Goal: Transaction & Acquisition: Purchase product/service

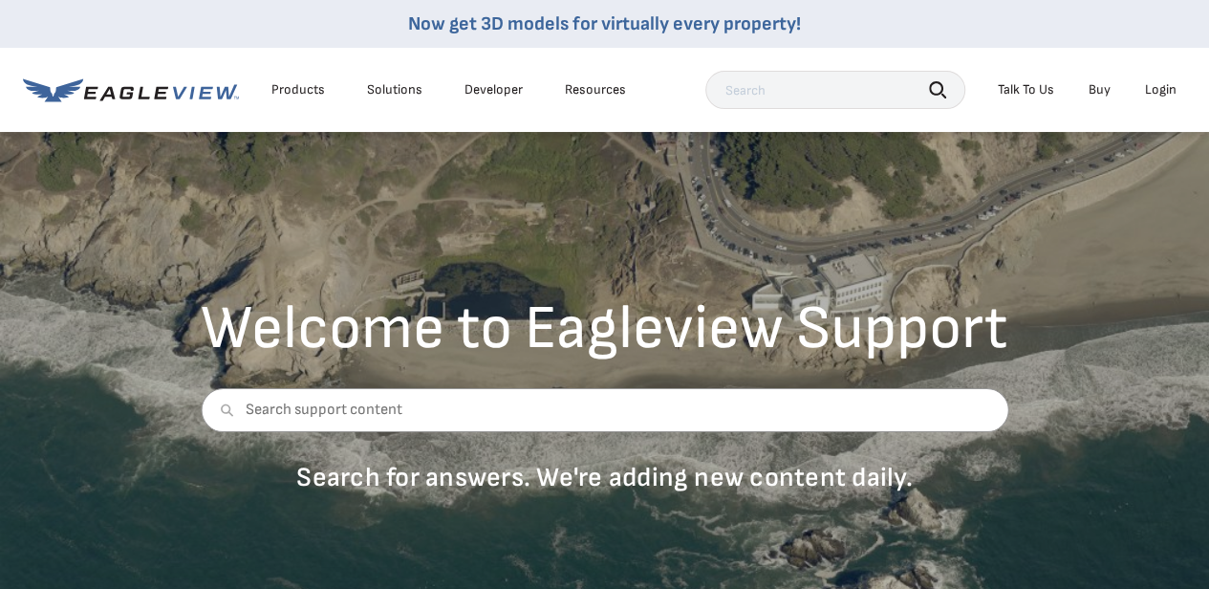
click at [1159, 96] on div "Login" at bounding box center [1161, 89] width 32 height 17
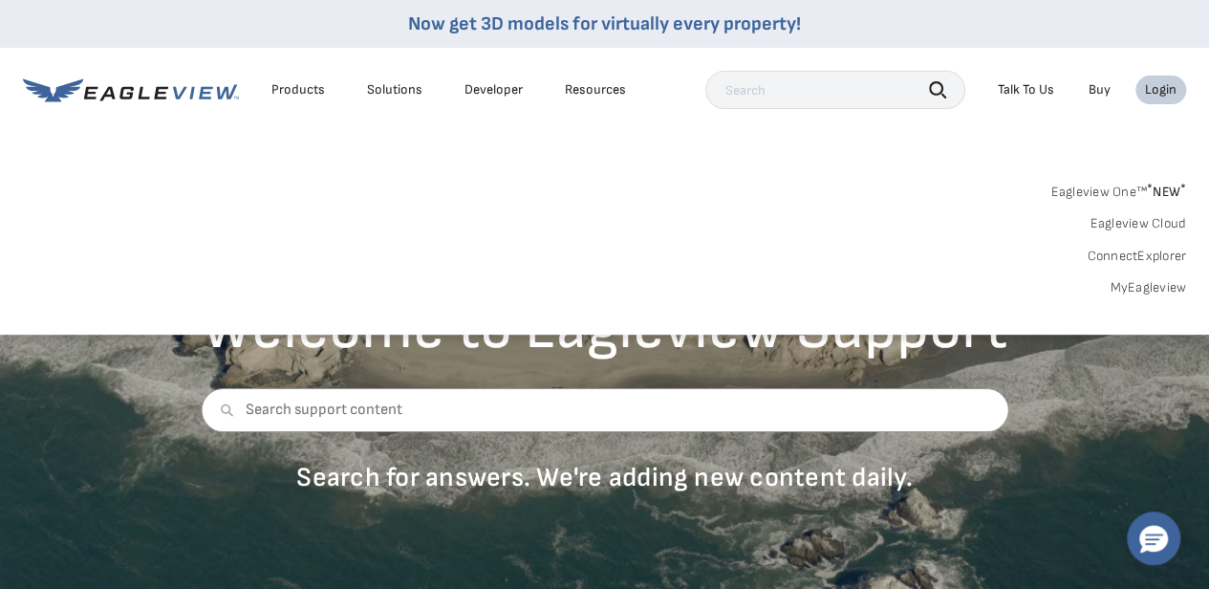
click at [1127, 290] on link "MyEagleview" at bounding box center [1147, 287] width 76 height 17
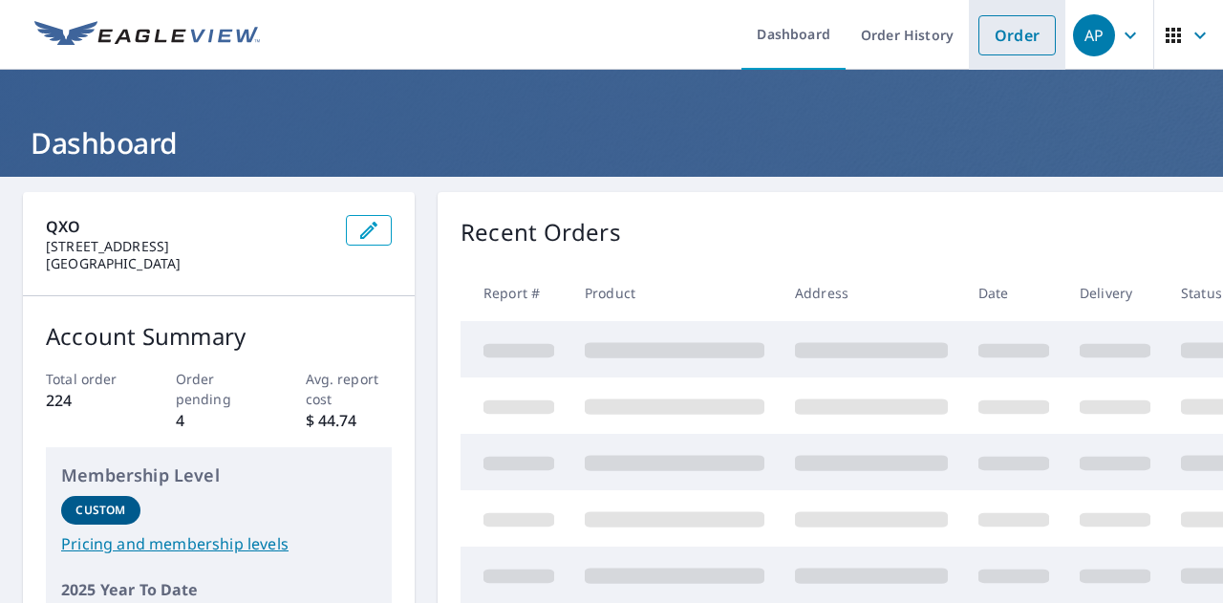
click at [1023, 62] on li "Order" at bounding box center [1017, 35] width 96 height 70
click at [1016, 28] on link "Order" at bounding box center [1016, 35] width 77 height 40
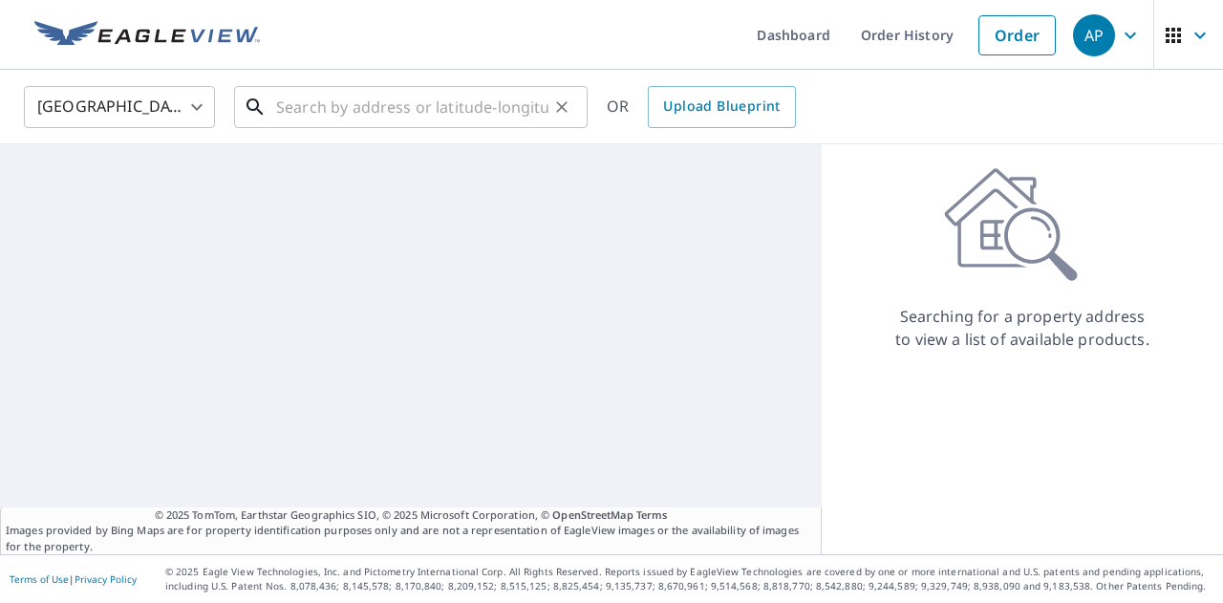
click at [306, 110] on input "text" at bounding box center [412, 107] width 272 height 54
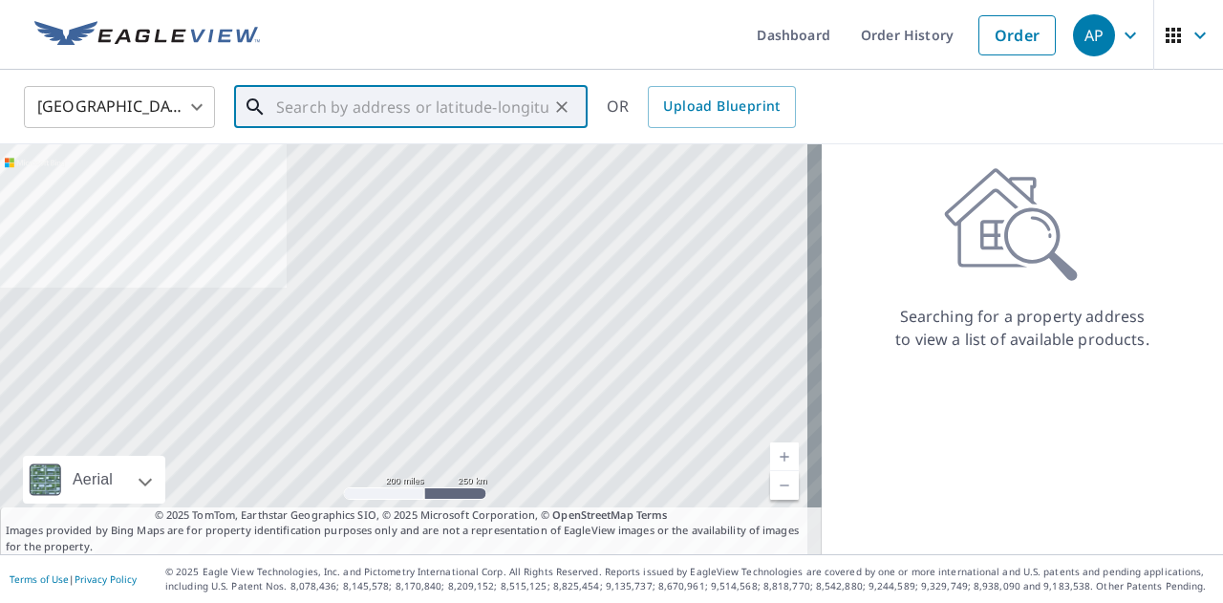
paste input "[STREET_ADDRESS][PERSON_NAME]"
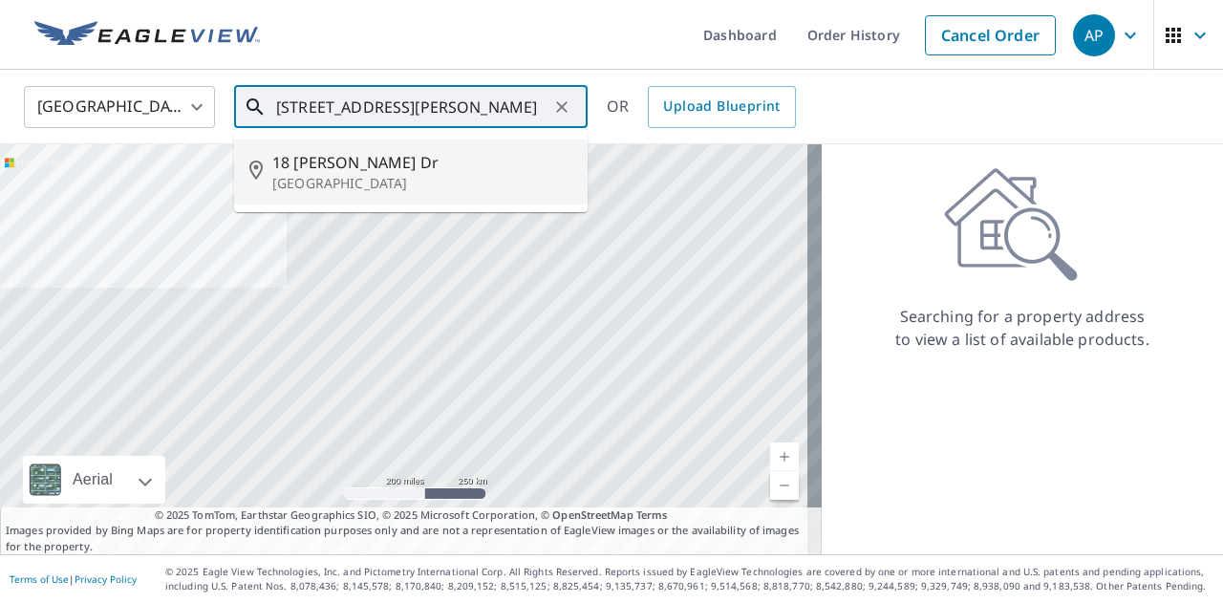
click at [383, 185] on p "[GEOGRAPHIC_DATA]" at bounding box center [422, 183] width 300 height 19
type input "[STREET_ADDRESS][PERSON_NAME]"
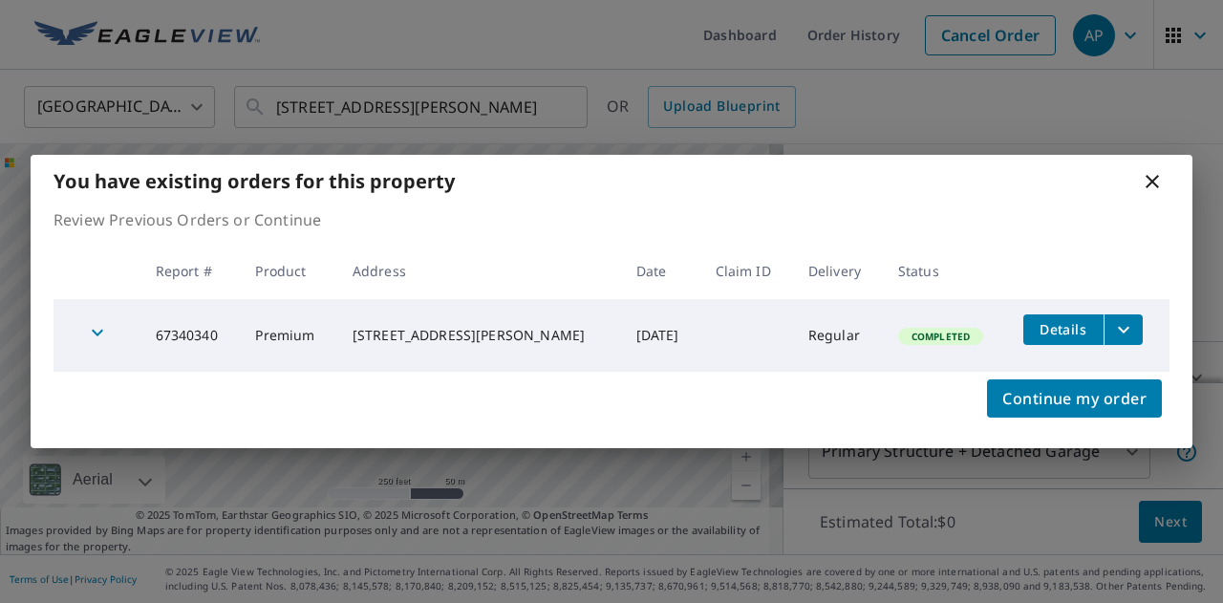
click at [1147, 188] on icon at bounding box center [1152, 181] width 23 height 23
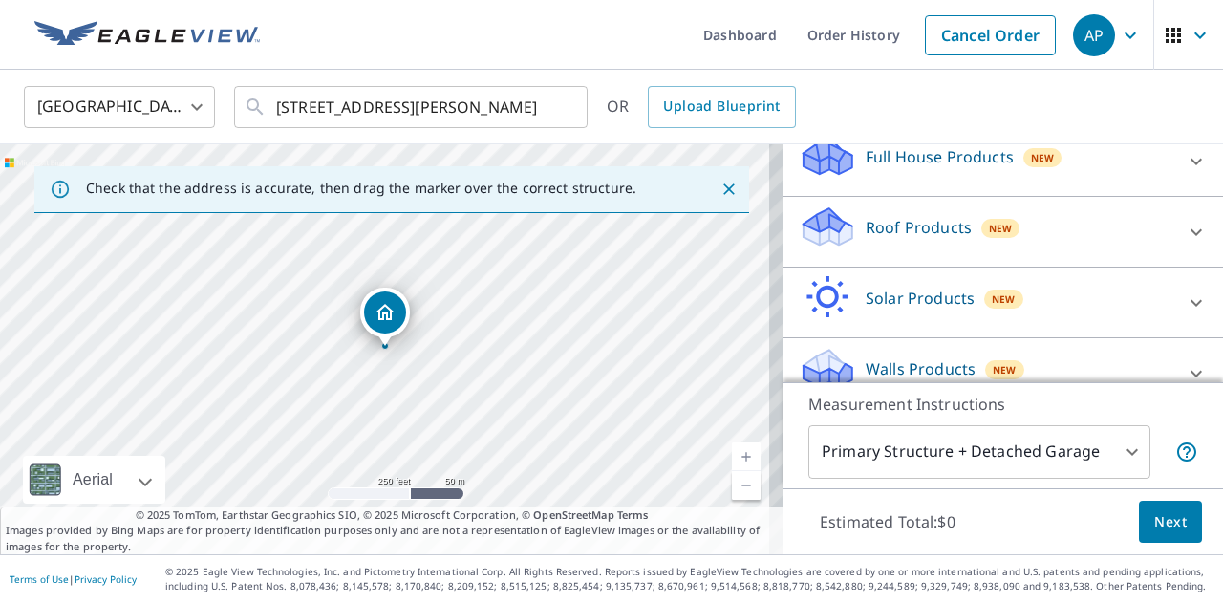
scroll to position [240, 0]
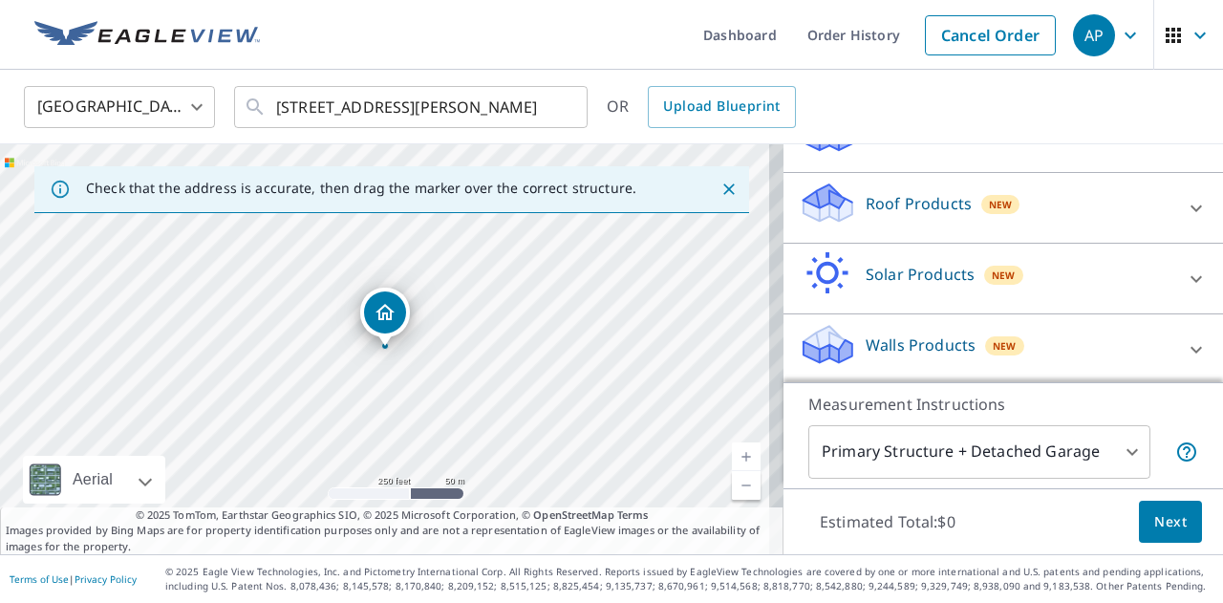
click at [1185, 339] on icon at bounding box center [1196, 349] width 23 height 23
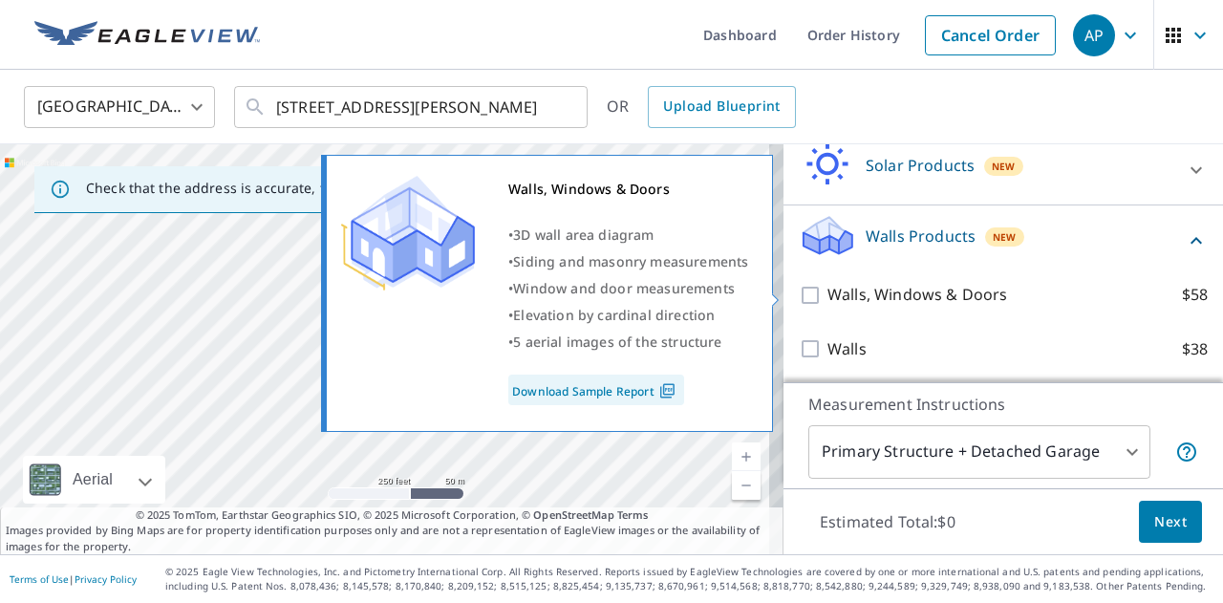
click at [799, 291] on input "Walls, Windows & Doors $58" at bounding box center [813, 295] width 29 height 23
checkbox input "true"
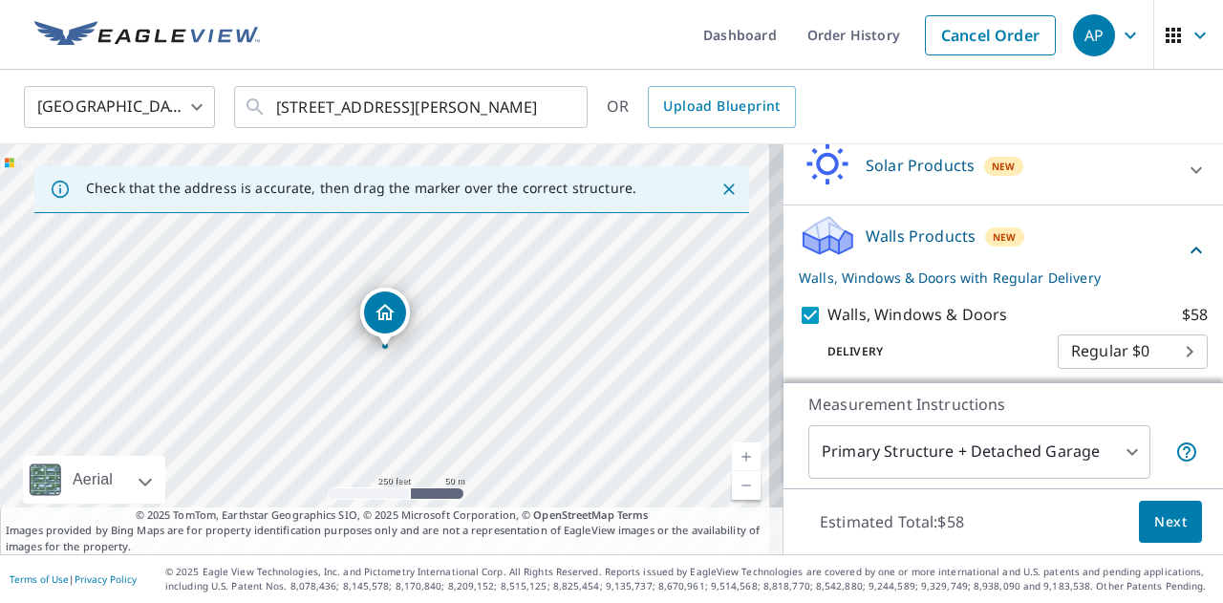
scroll to position [411, 0]
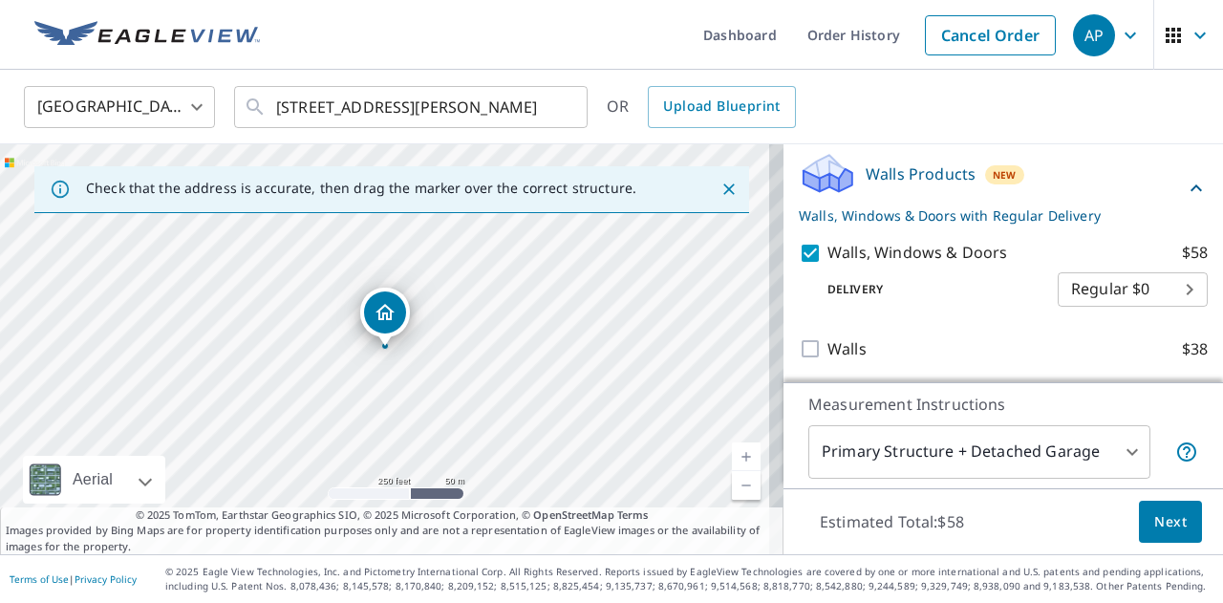
click at [1154, 515] on span "Next" at bounding box center [1170, 522] width 32 height 24
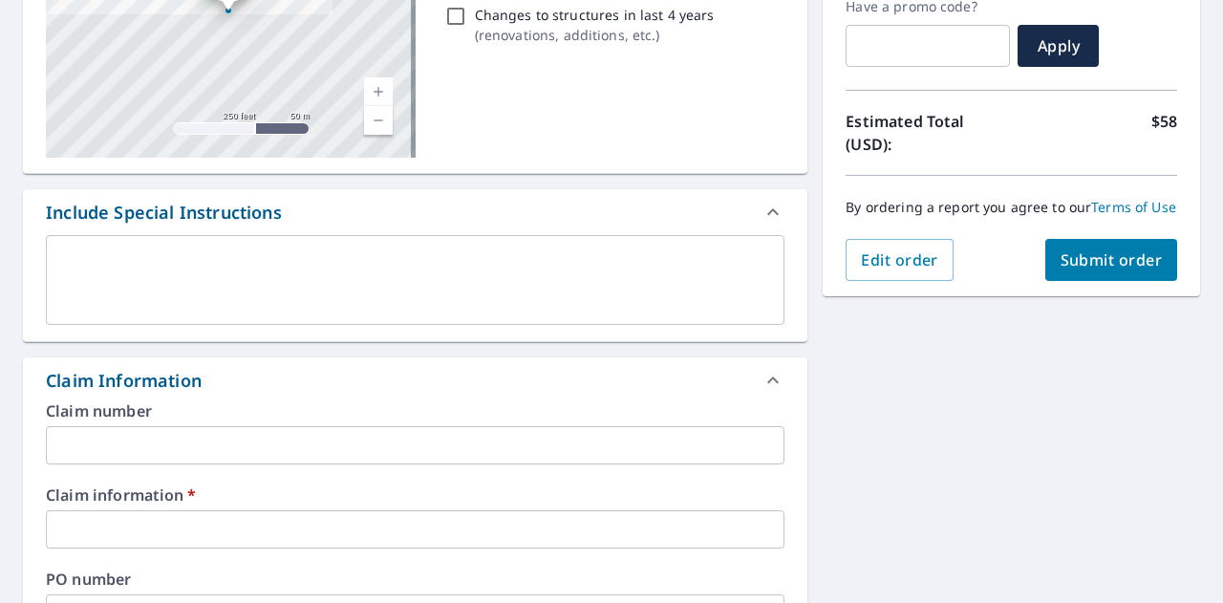
scroll to position [335, 0]
click at [468, 530] on input "text" at bounding box center [415, 530] width 739 height 38
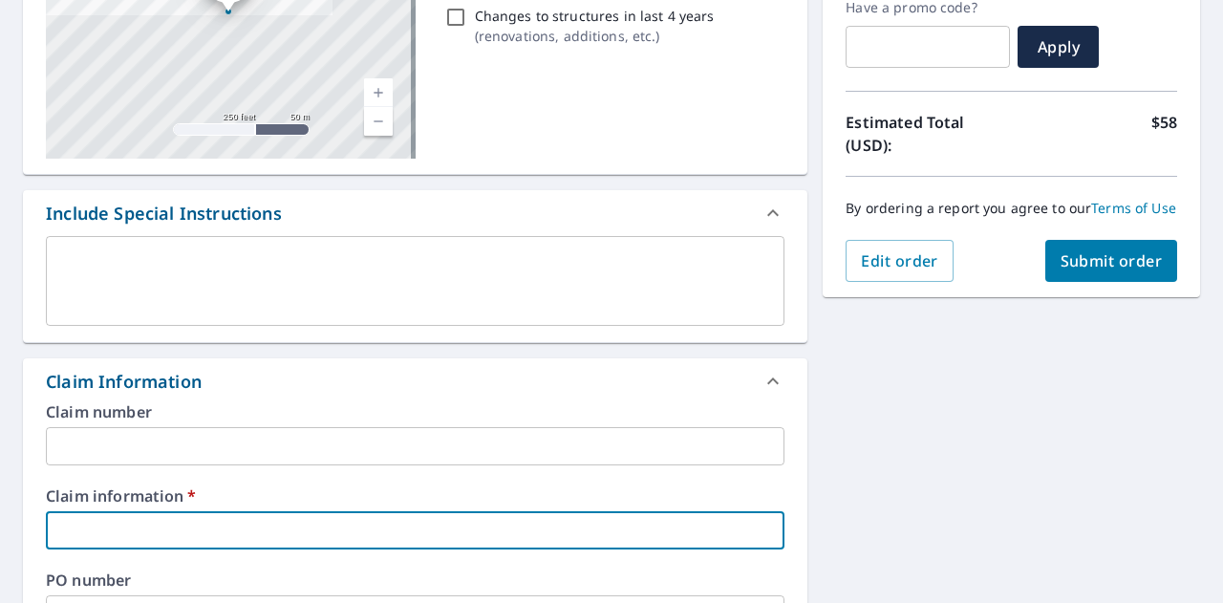
type input "L"
checkbox input "true"
type input "Le"
checkbox input "true"
type input "Lev"
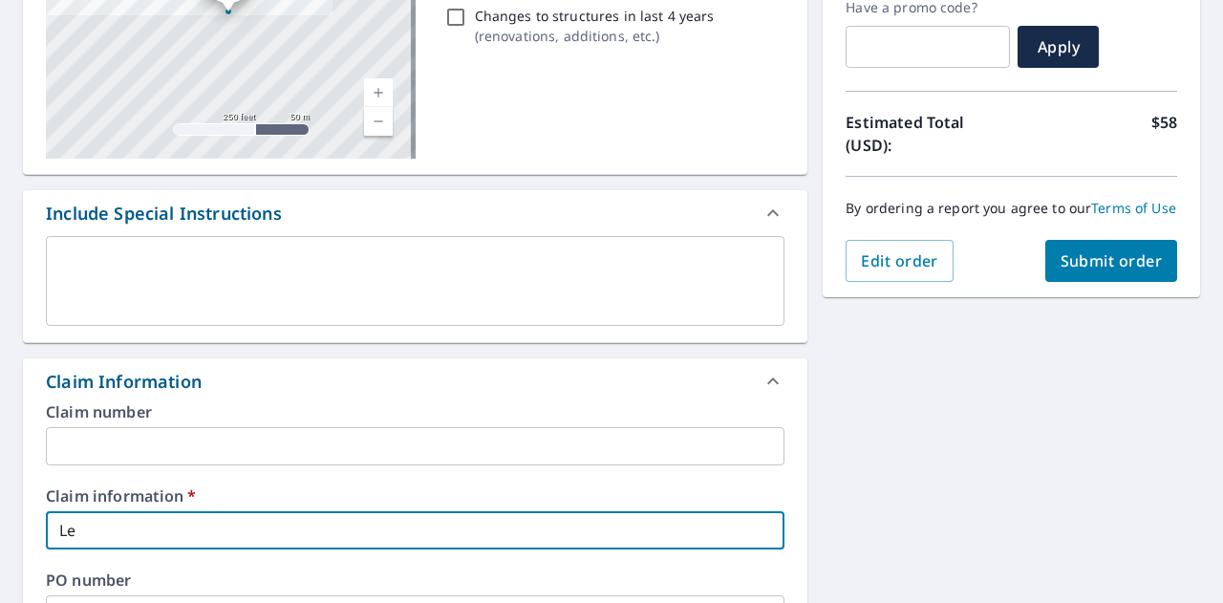
checkbox input "true"
type input "Leve"
checkbox input "true"
type input "Level up"
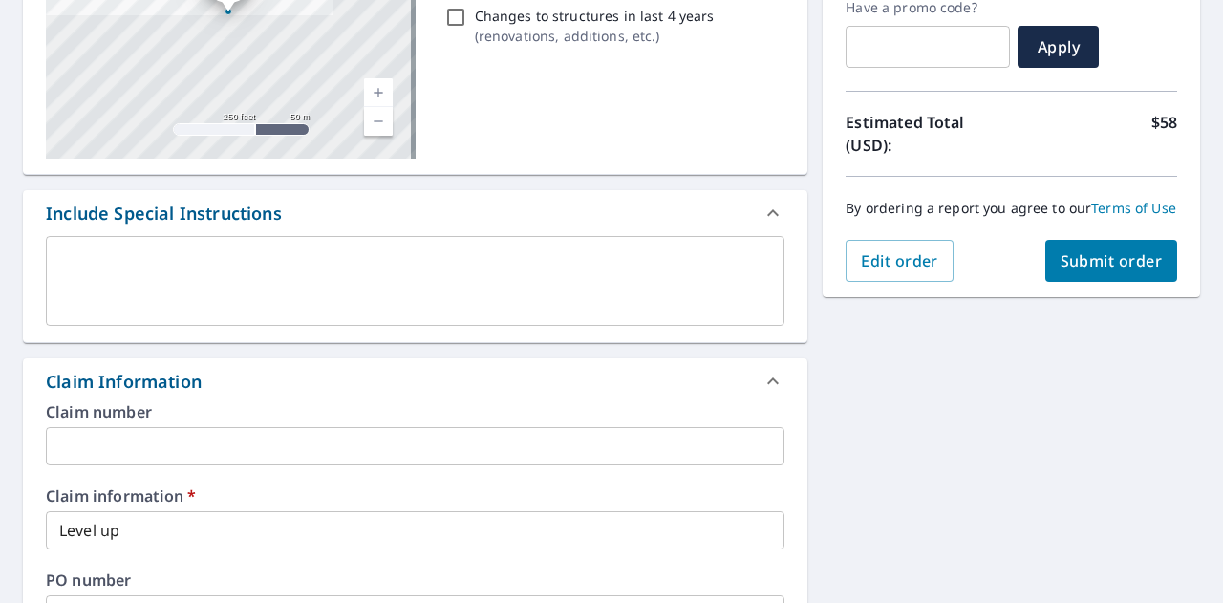
click at [936, 515] on div "[STREET_ADDRESS][PERSON_NAME] A standard road map Aerial A detailed look from a…" at bounding box center [611, 580] width 1223 height 1478
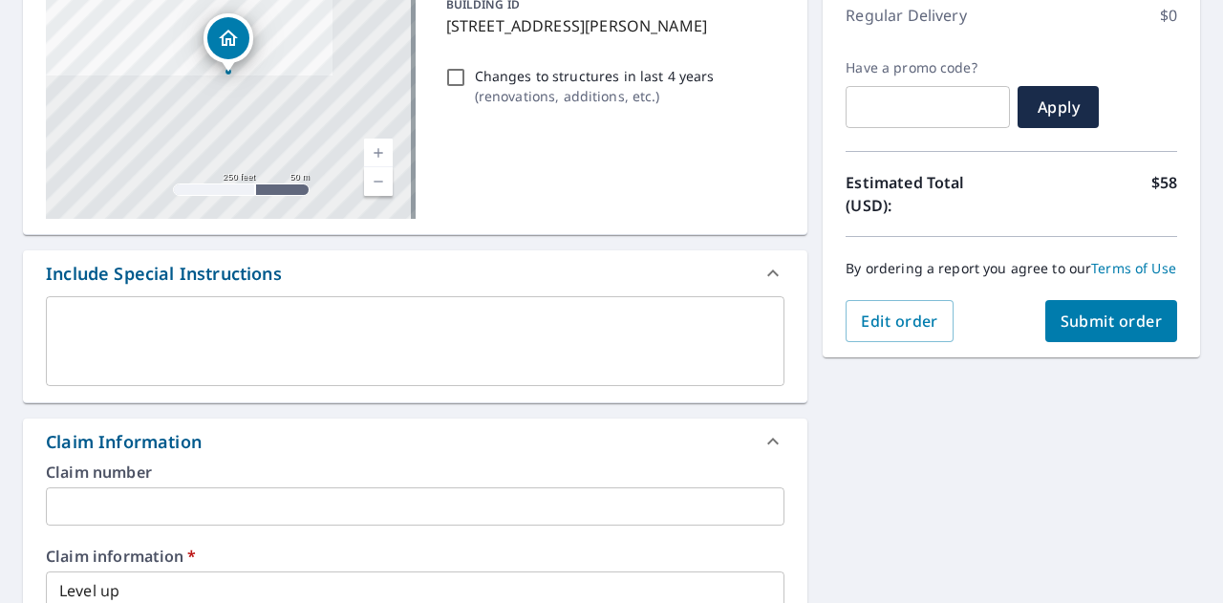
scroll to position [274, 0]
click at [1105, 332] on span "Submit order" at bounding box center [1111, 321] width 102 height 21
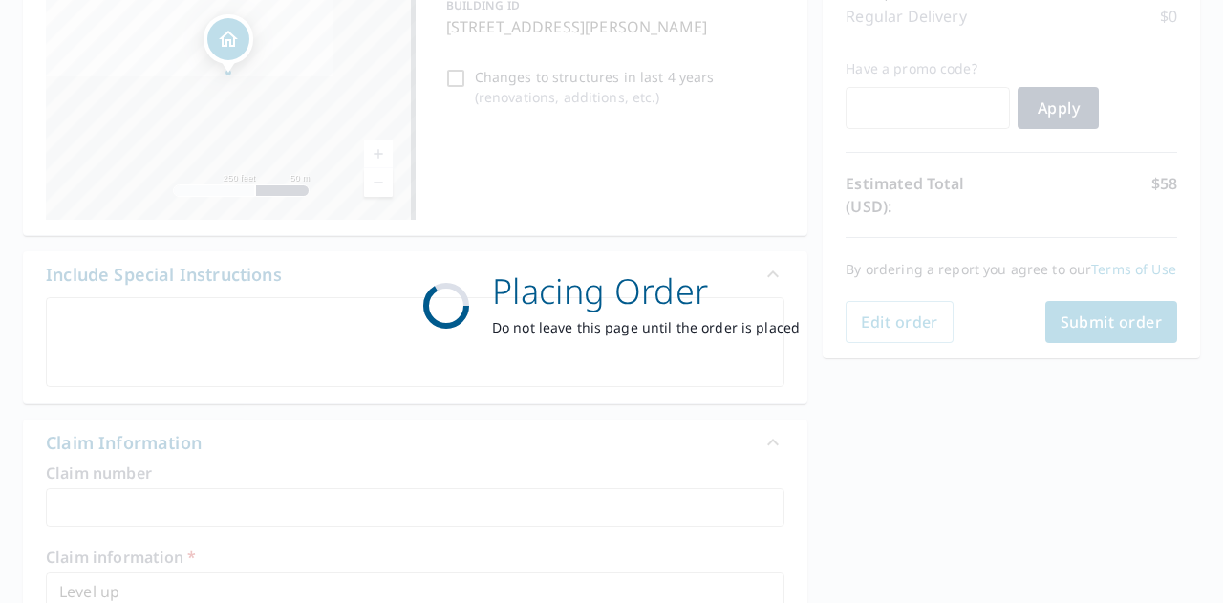
checkbox input "true"
